Goal: Information Seeking & Learning: Learn about a topic

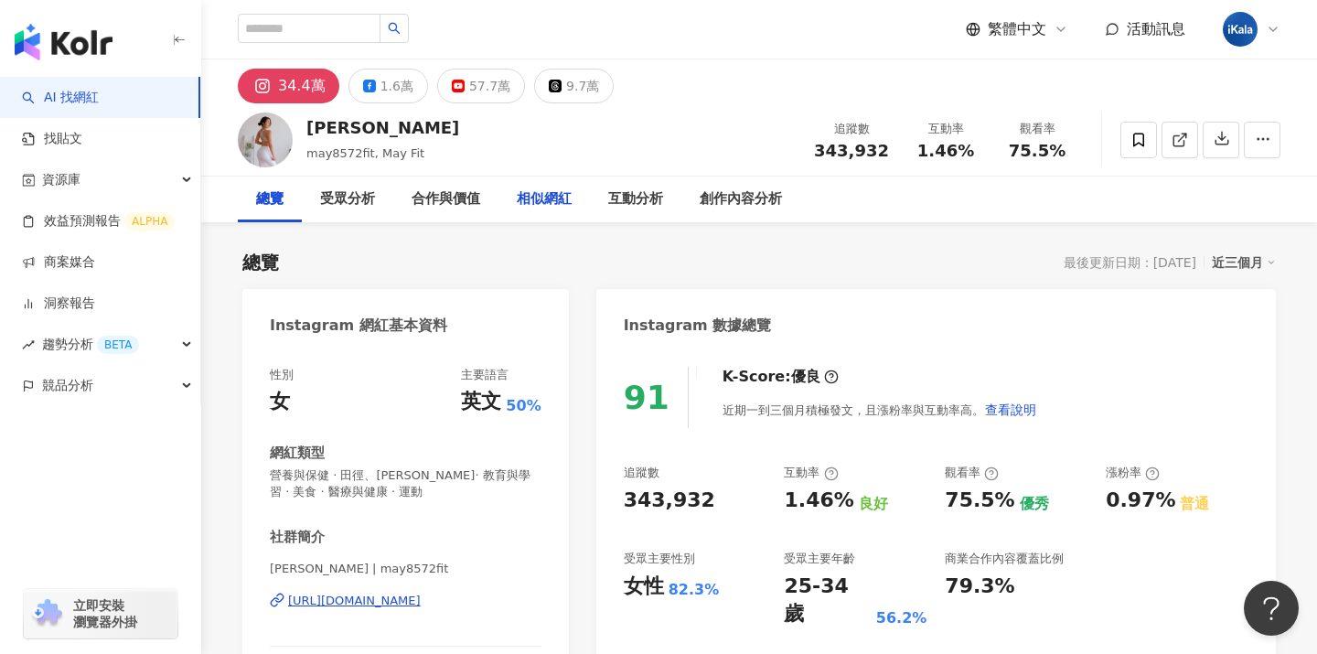
click at [539, 214] on div "相似網紅" at bounding box center [543, 199] width 91 height 46
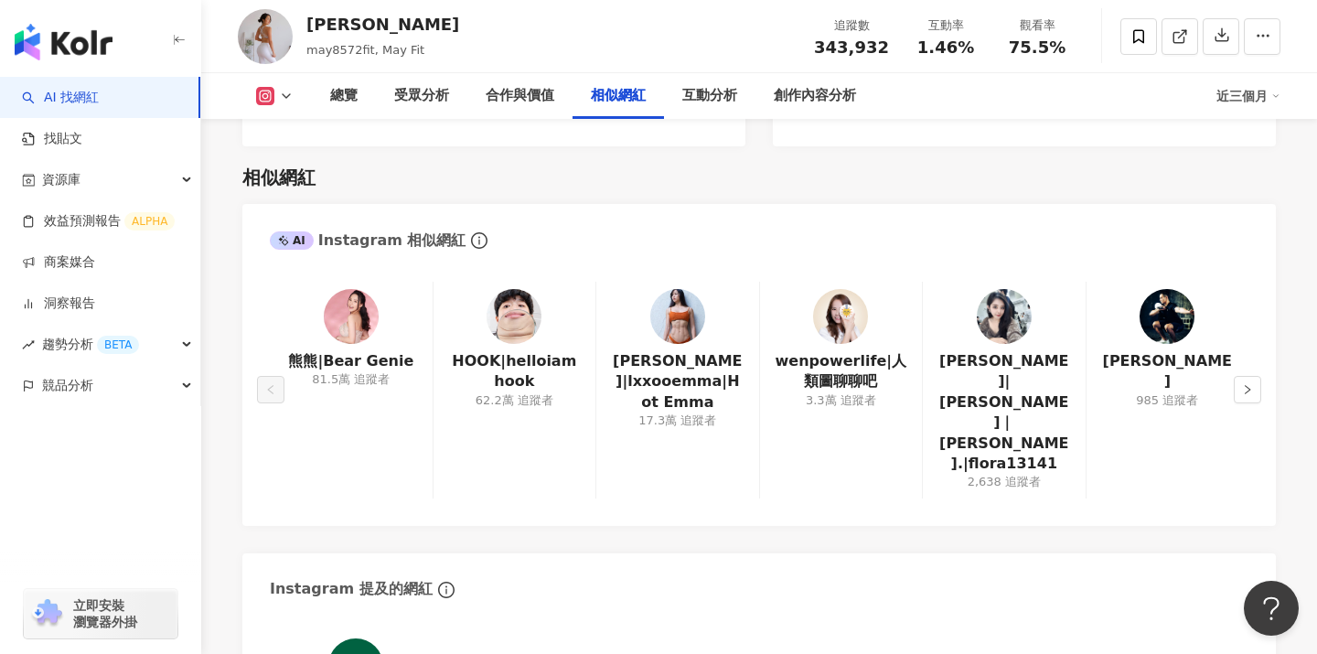
click at [271, 101] on icon at bounding box center [265, 96] width 18 height 18
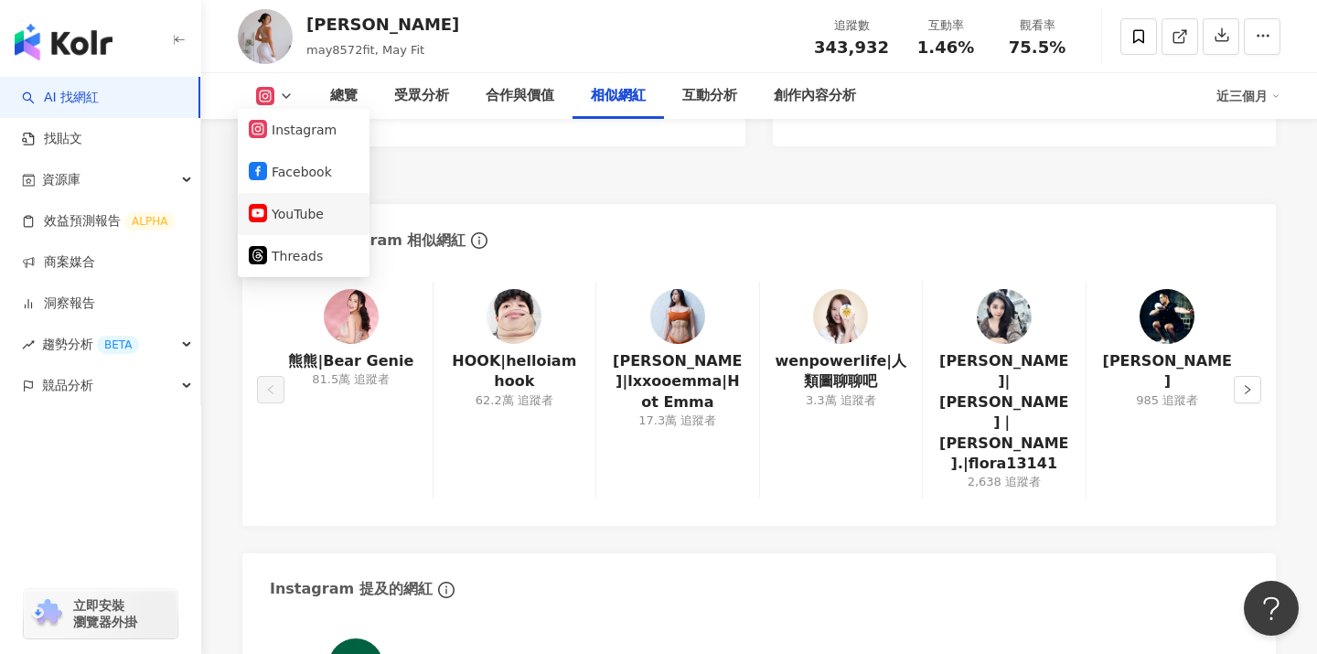
click at [300, 209] on button "YouTube" at bounding box center [304, 214] width 110 height 26
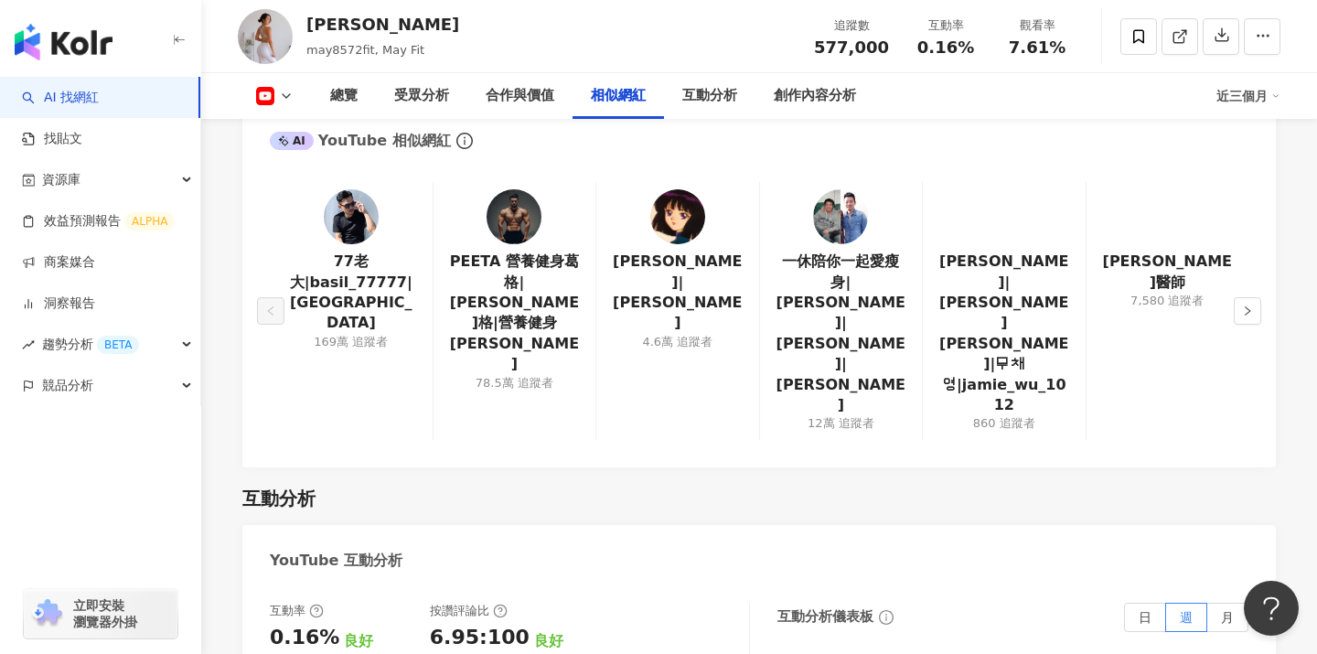
scroll to position [2475, 0]
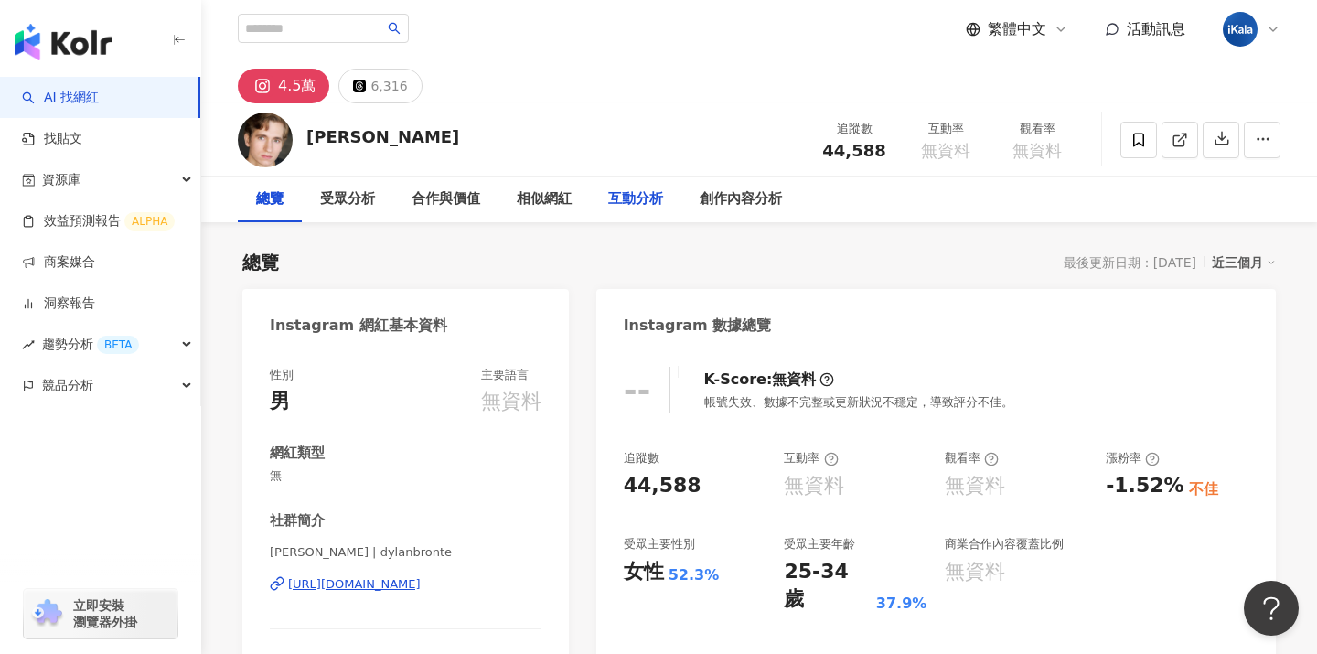
click at [623, 197] on div "互動分析" at bounding box center [635, 199] width 55 height 22
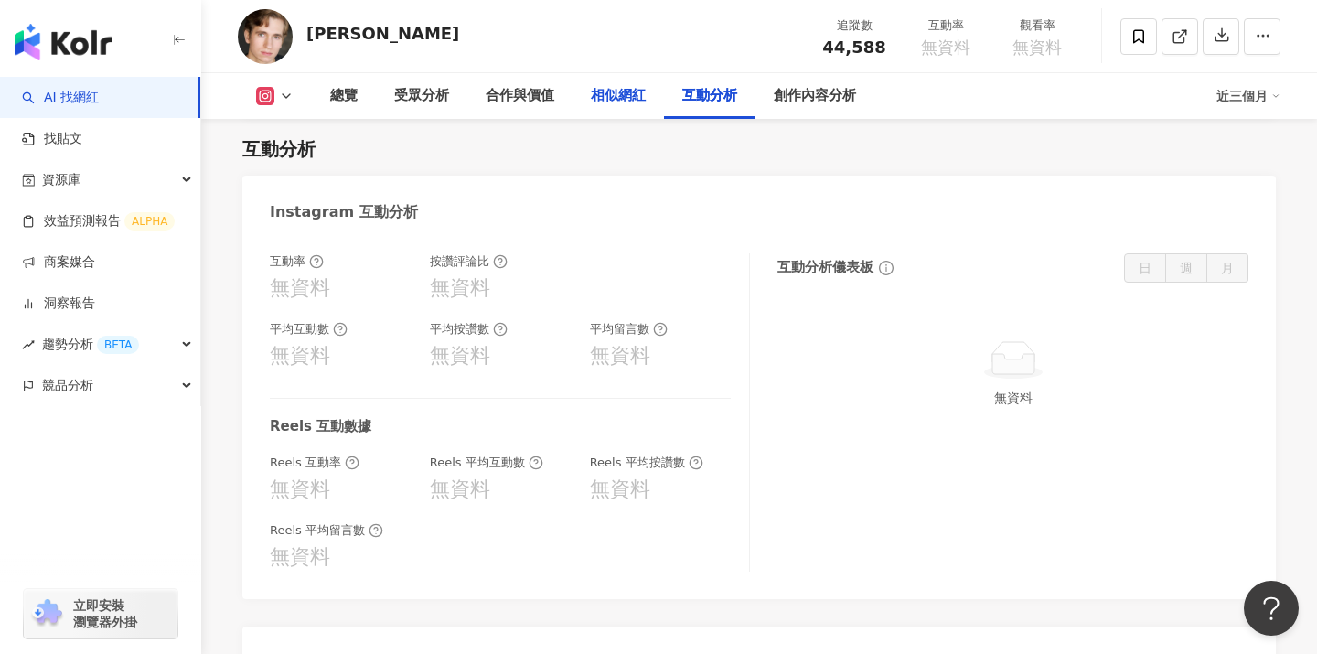
click at [619, 91] on div "相似網紅" at bounding box center [618, 96] width 55 height 22
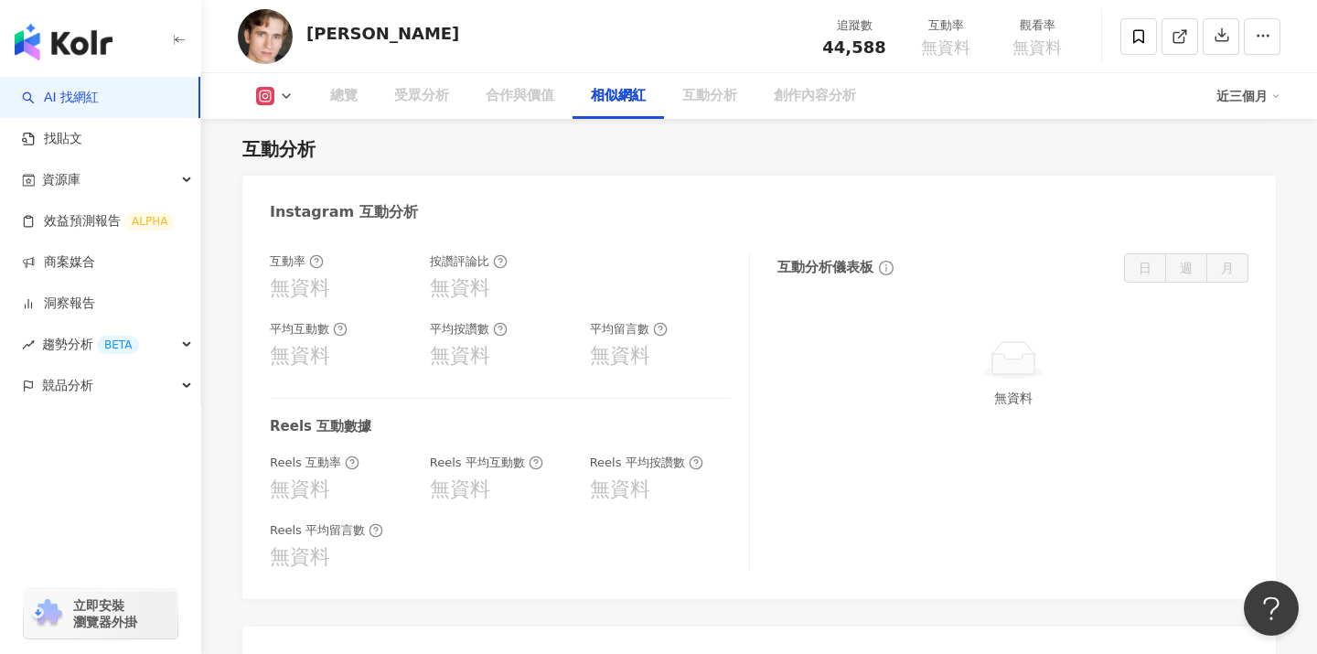
scroll to position [2966, 0]
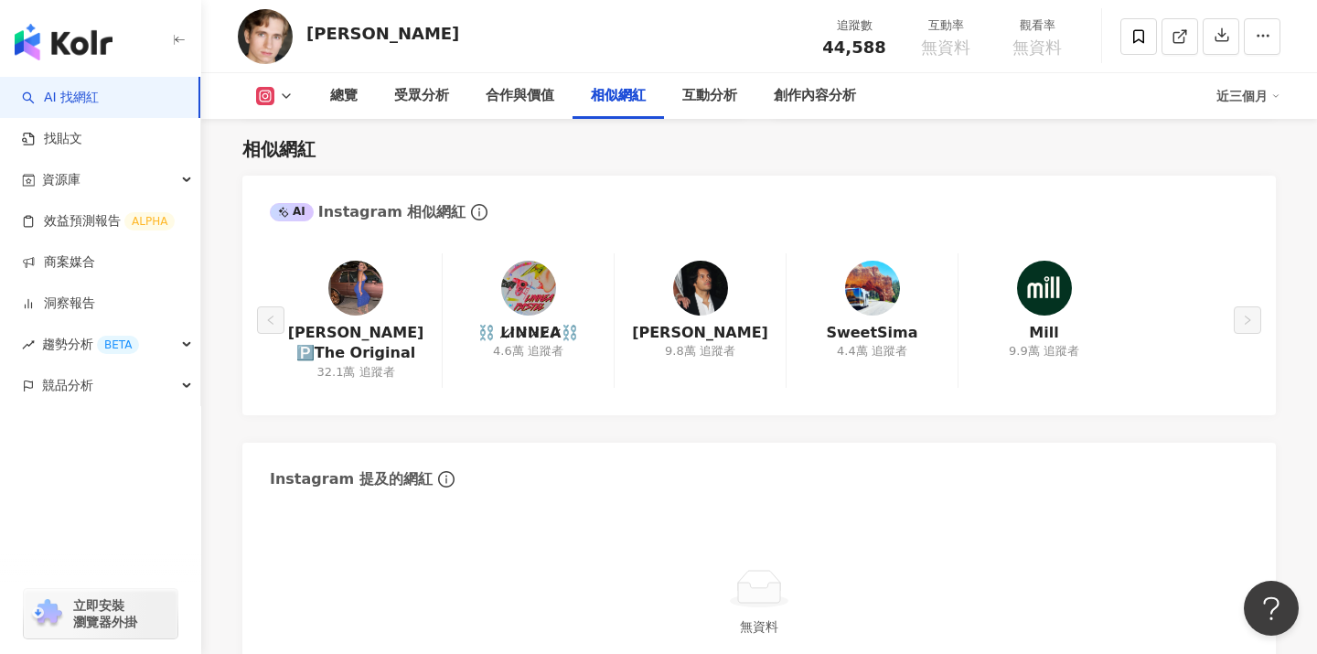
click at [1138, 305] on div "[PERSON_NAME] 🅿️The Original 32.1萬 追蹤者 ⛓️ L̷I̷N̷N̷E̷A̷⛓️ 4.6萬 追蹤者 [PERSON_NAME]…" at bounding box center [759, 320] width 978 height 134
